Goal: Download file/media

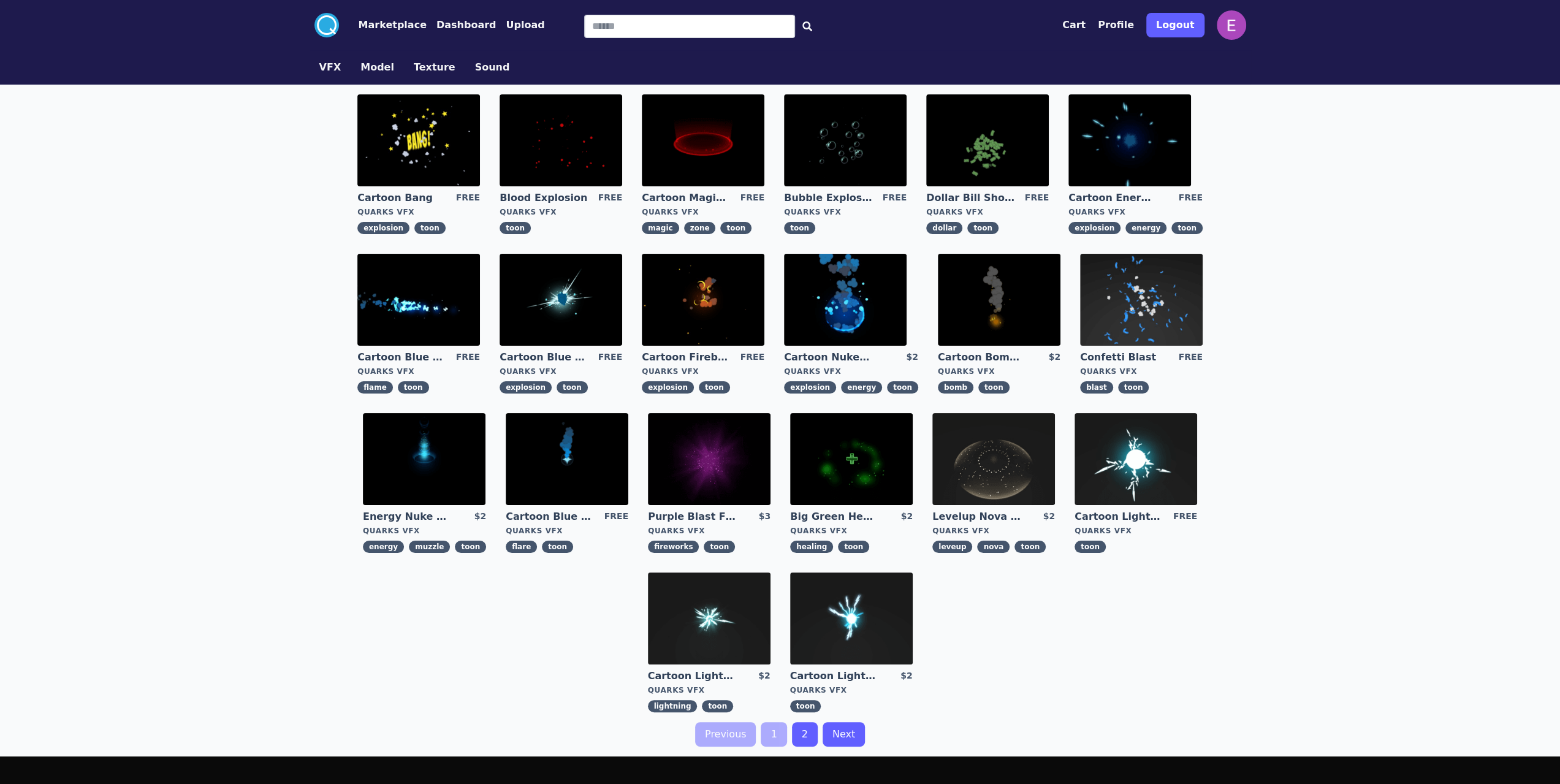
click at [154, 199] on div ".cls-1{fill:#fff;}.cls-2{fill:#29abe2;} Marketplace Dashboard Upload Cart Profi…" at bounding box center [780, 469] width 1560 height 938
click at [419, 142] on img at bounding box center [418, 140] width 123 height 92
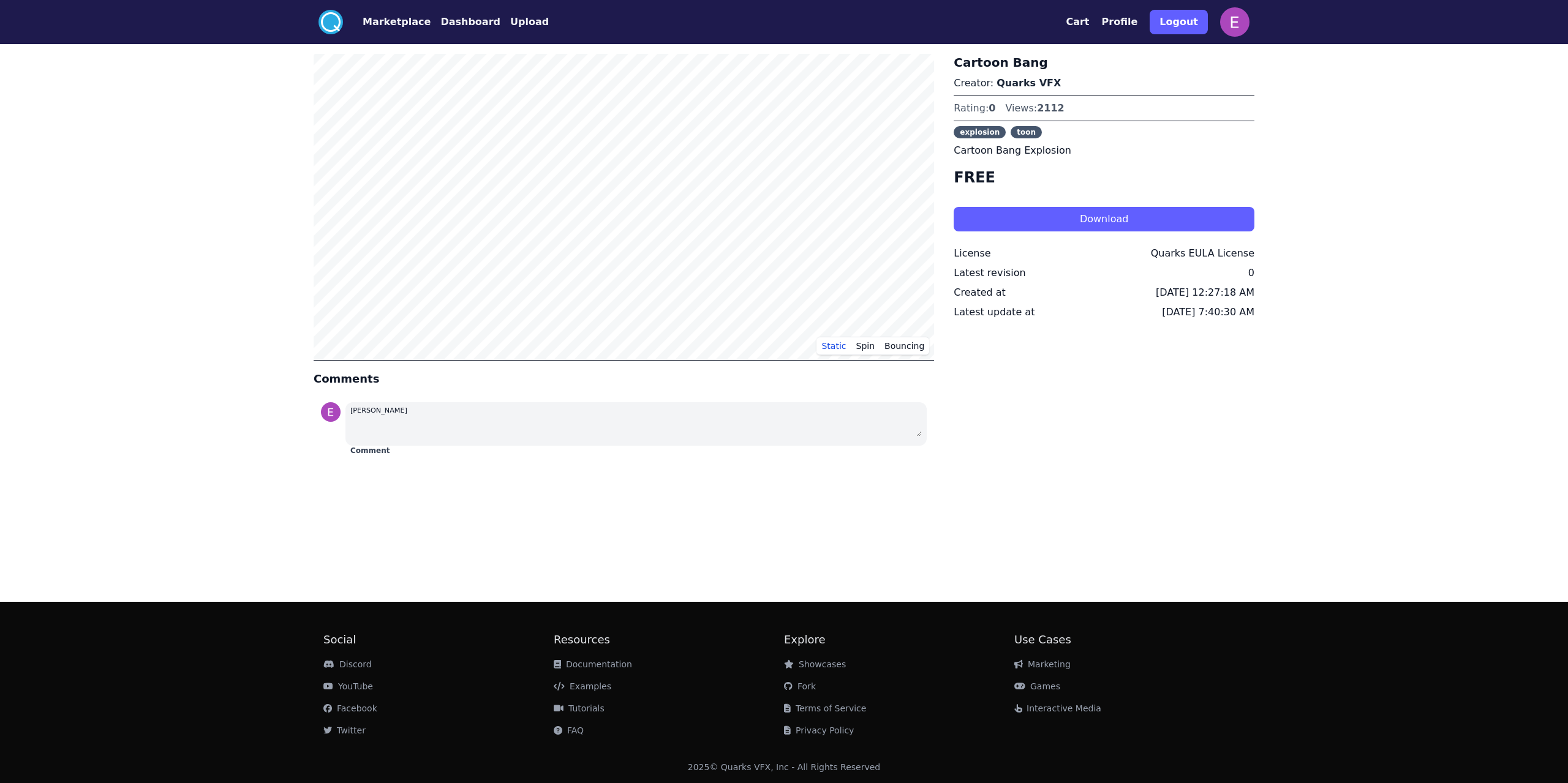
click at [1056, 219] on button "Download" at bounding box center [1104, 219] width 301 height 25
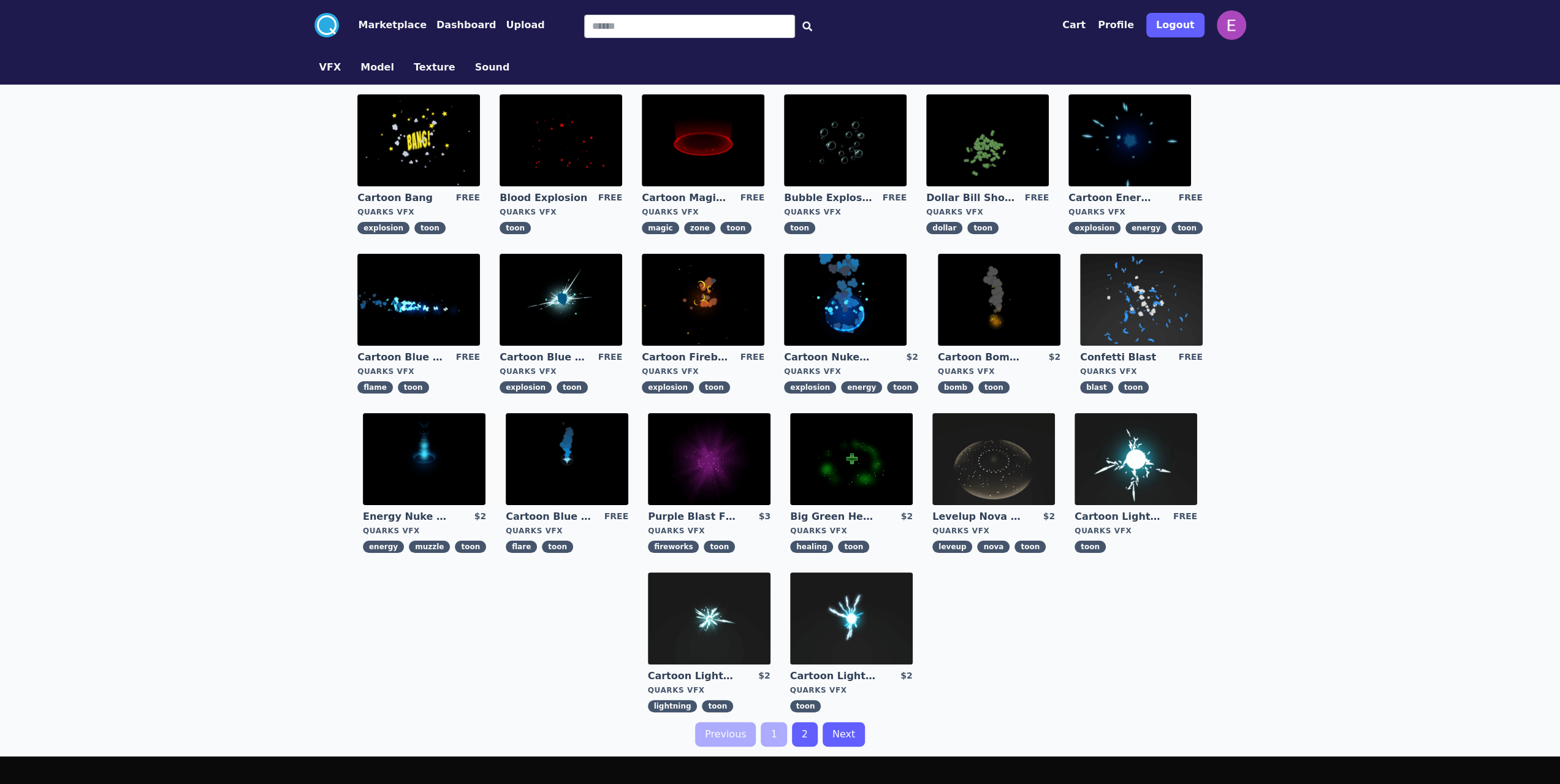
click at [437, 26] on button "Dashboard" at bounding box center [467, 25] width 60 height 14
